Goal: Register for event/course

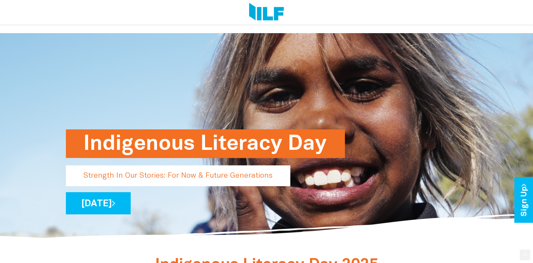
scroll to position [230, 0]
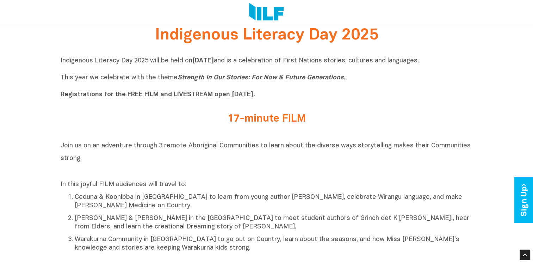
click at [252, 119] on h2 "17-minute FILM" at bounding box center [267, 119] width 264 height 12
click at [196, 151] on h2 "Join us on an adventure through 3 remote Aboriginal Communities to learn about …" at bounding box center [267, 158] width 412 height 38
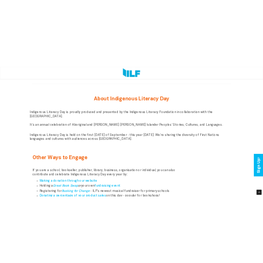
scroll to position [921, 0]
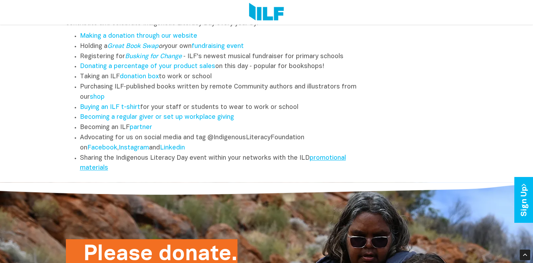
click at [319, 163] on link "promotional materials" at bounding box center [213, 163] width 266 height 16
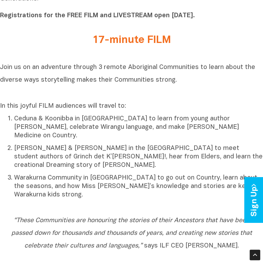
scroll to position [436, 0]
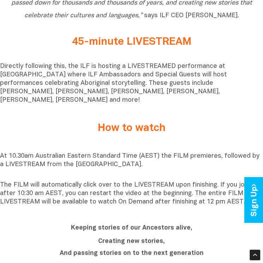
click at [158, 72] on p "Directly following this, the ILF is hosting a LIVESTREAMED performance at [GEOG…" at bounding box center [131, 83] width 263 height 42
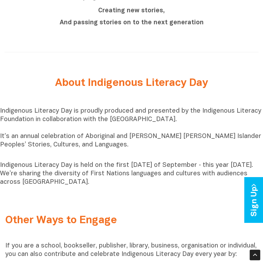
click at [55, 107] on p "Indigenous Literacy Day is proudly produced and presented by the Indigenous Lit…" at bounding box center [131, 132] width 263 height 51
click at [141, 125] on p "Indigenous Literacy Day is proudly produced and presented by the Indigenous Lit…" at bounding box center [131, 132] width 263 height 51
click at [57, 131] on p "Indigenous Literacy Day is proudly produced and presented by the Indigenous Lit…" at bounding box center [131, 132] width 263 height 51
drag, startPoint x: 0, startPoint y: 125, endPoint x: 132, endPoint y: 172, distance: 139.8
click at [132, 172] on div "Indigenous Literacy Day is proudly produced and presented by the Indigenous Lit…" at bounding box center [131, 147] width 263 height 80
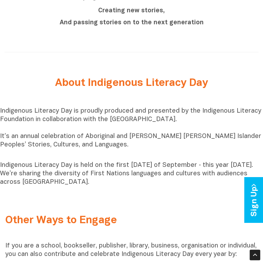
copy div "It’s an annual celebration of Aboriginal and Torres Strait Islander Peoples’ St…"
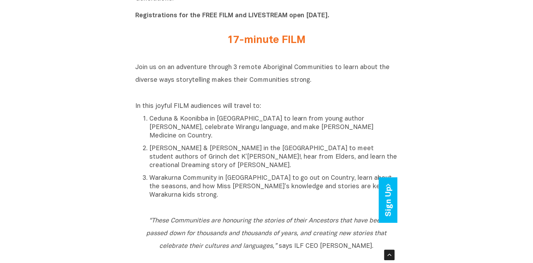
scroll to position [0, 0]
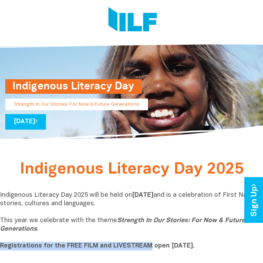
drag, startPoint x: 0, startPoint y: 248, endPoint x: 149, endPoint y: 249, distance: 149.1
click at [149, 249] on b "Registrations for the FREE FILM and LIVESTREAM open [DATE]." at bounding box center [97, 246] width 195 height 6
copy b "Registrations for the FREE FILM and LIVESTREAM"
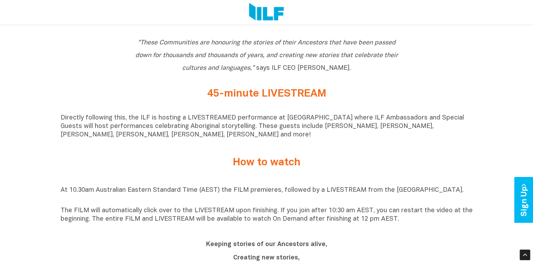
scroll to position [230, 0]
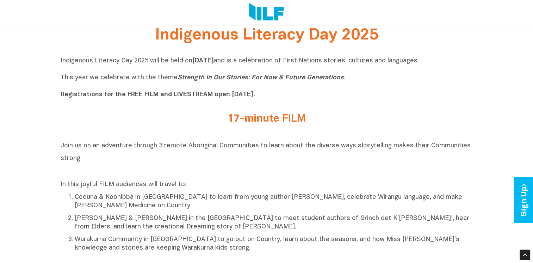
click at [181, 151] on h2 "Join us on an adventure through 3 remote Aboriginal Communities to learn about …" at bounding box center [267, 158] width 412 height 38
click at [123, 95] on b "Registrations for the FREE FILM and LIVESTREAM open [DATE]." at bounding box center [158, 95] width 195 height 6
click at [233, 99] on p "Indigenous Literacy Day 2025 will be held [DATE][DATE] and is a celebration of …" at bounding box center [267, 78] width 412 height 42
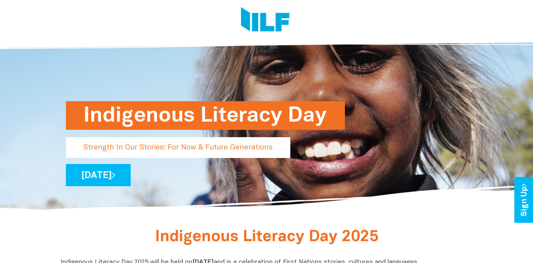
scroll to position [24, 0]
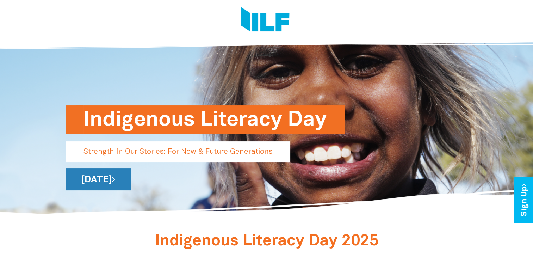
click at [131, 173] on link "[DATE]" at bounding box center [98, 179] width 65 height 22
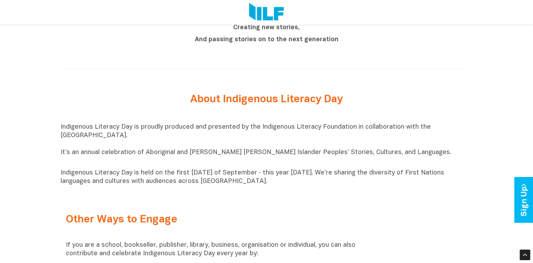
scroll to position [460, 0]
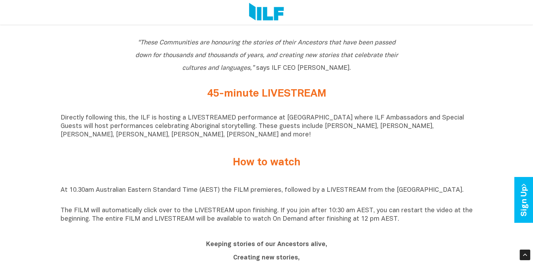
click at [258, 168] on h2 "How to watch" at bounding box center [267, 163] width 264 height 12
click at [285, 193] on p "At 10.30am Australian Eastern Standard Time (AEST) the FILM premieres, followed…" at bounding box center [267, 194] width 412 height 17
click at [319, 192] on p "At 10.30am Australian Eastern Standard Time (AEST) the FILM premieres, followed…" at bounding box center [267, 194] width 412 height 17
click at [419, 192] on p "At 10.30am Australian Eastern Standard Time (AEST) the FILM premieres, followed…" at bounding box center [267, 194] width 412 height 17
click at [290, 221] on p "The FILM will automatically click over to the LIVESTREAM upon finishing. If you…" at bounding box center [267, 215] width 412 height 17
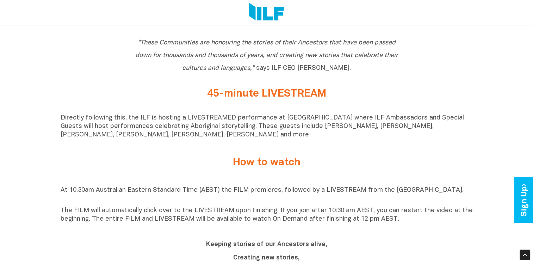
click at [291, 213] on p "The FILM will automatically click over to the LIVESTREAM upon finishing. If you…" at bounding box center [267, 215] width 412 height 17
click at [411, 211] on div "At 10.30am Australian Eastern Standard Time (AEST) the FILM premieres, followed…" at bounding box center [267, 204] width 412 height 37
click at [393, 232] on div "At 10.30am Australian Eastern Standard Time (AEST) the FILM premieres, followed…" at bounding box center [267, 204] width 412 height 55
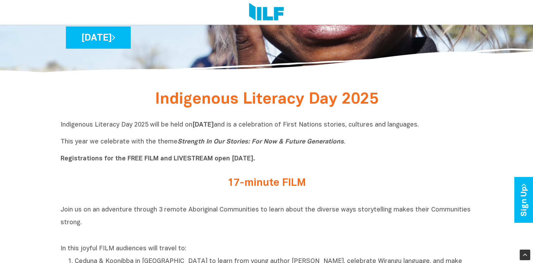
scroll to position [171, 0]
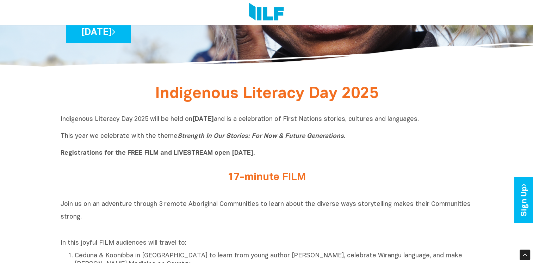
click at [255, 155] on b "Registrations for the FREE FILM and LIVESTREAM open [DATE]." at bounding box center [158, 153] width 195 height 6
click at [135, 162] on div "Indigenous Literacy Day 2025 will be held [DATE][DATE] and is a celebration of …" at bounding box center [267, 138] width 412 height 56
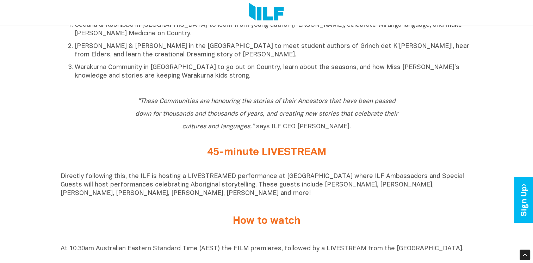
click at [357, 174] on div "Directly following this, the ILF is hosting a LIVESTREAMED performance at [GEOG…" at bounding box center [267, 186] width 412 height 39
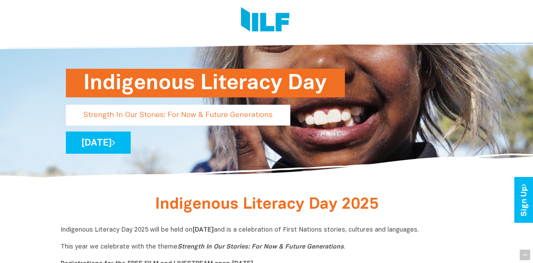
scroll to position [0, 0]
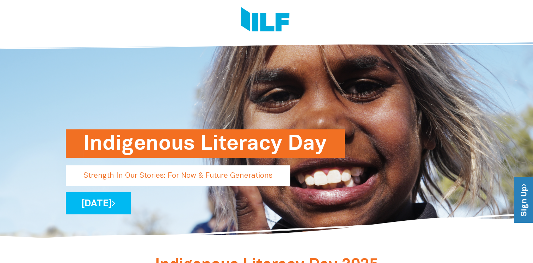
click at [520, 186] on icon at bounding box center [523, 185] width 8 height 3
